Goal: Register for event/course

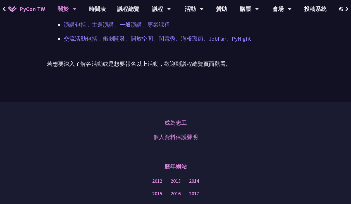
scroll to position [483, 0]
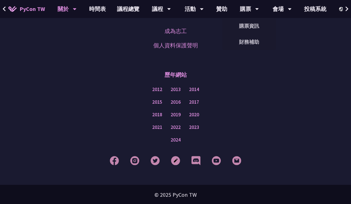
click at [248, 28] on link "購票資訊" at bounding box center [250, 25] width 54 height 13
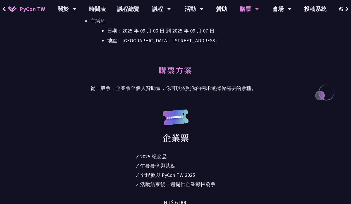
scroll to position [252, 0]
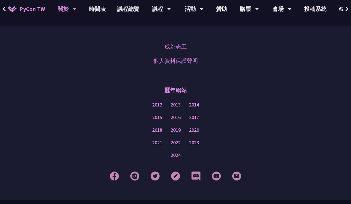
scroll to position [483, 0]
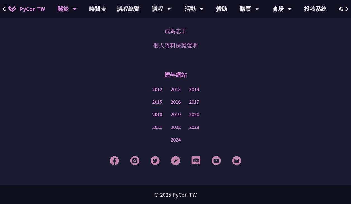
click at [95, 13] on link "時間表" at bounding box center [98, 9] width 28 height 18
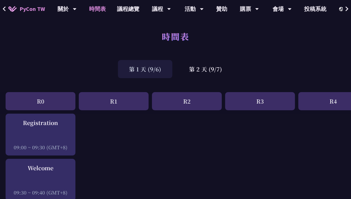
click at [198, 65] on div "第 2 天 (9/7)" at bounding box center [205, 69] width 55 height 18
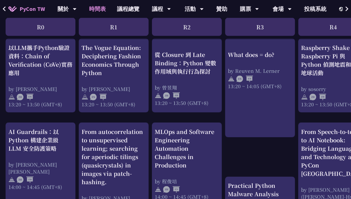
scroll to position [615, 0]
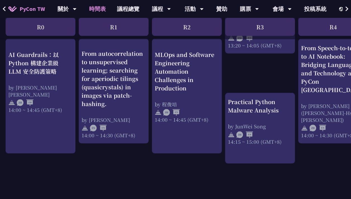
click at [121, 11] on link "議程總覽" at bounding box center [129, 9] width 34 height 18
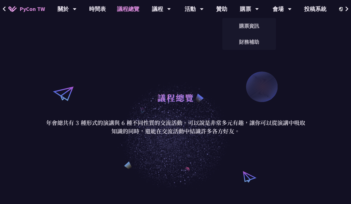
click at [77, 9] on div "購票" at bounding box center [67, 9] width 19 height 18
click at [243, 27] on link "購票資訊" at bounding box center [250, 25] width 54 height 13
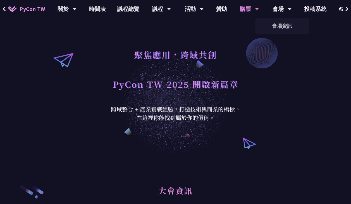
click at [278, 27] on link "會場資訊" at bounding box center [283, 25] width 54 height 13
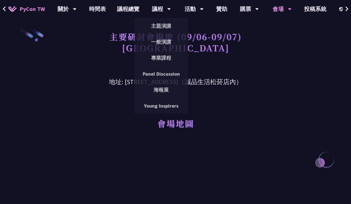
click at [158, 28] on link "主題演講" at bounding box center [161, 25] width 54 height 13
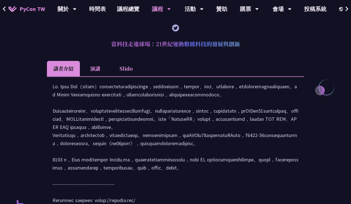
scroll to position [224, 0]
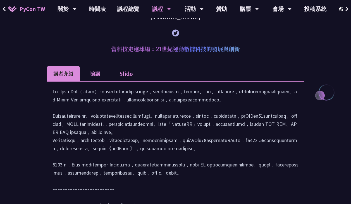
click at [122, 10] on link "議程總覽" at bounding box center [129, 9] width 34 height 18
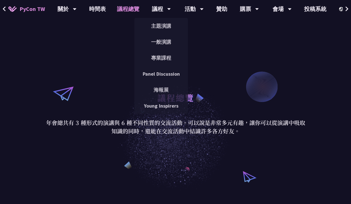
click at [159, 45] on link "一般演講" at bounding box center [161, 41] width 54 height 13
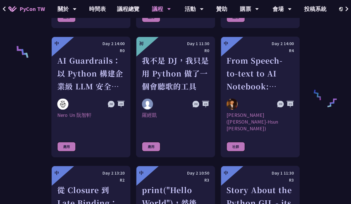
scroll to position [503, 0]
